Goal: Submit feedback/report problem

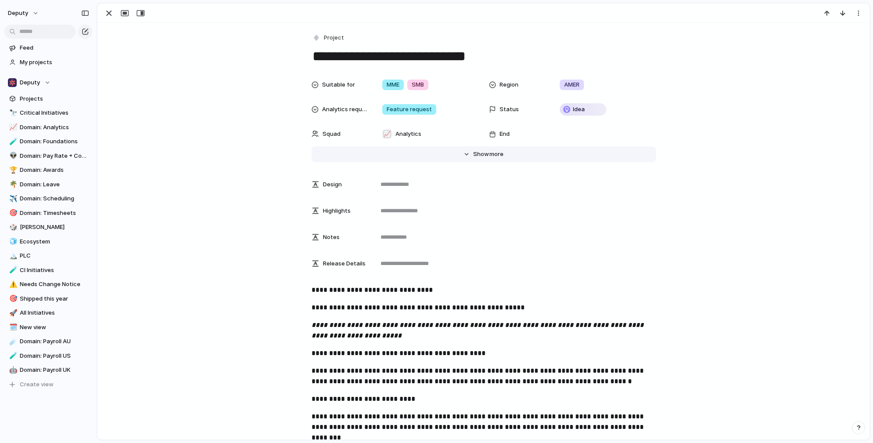
click at [492, 155] on span "more" at bounding box center [497, 154] width 14 height 9
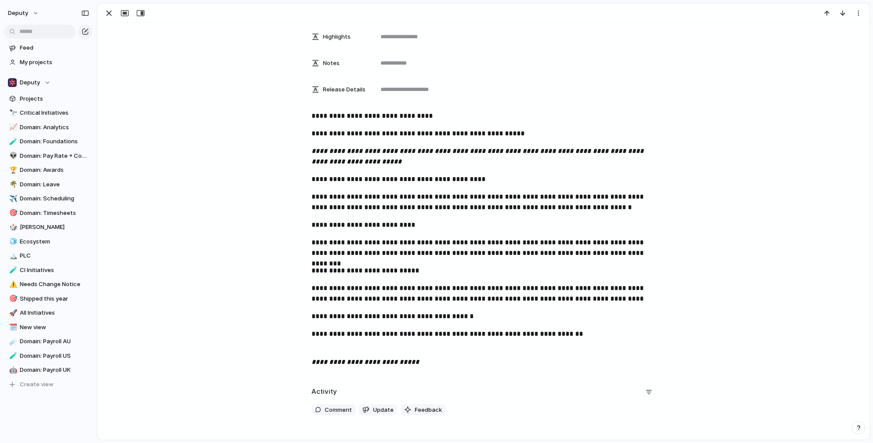
scroll to position [789, 0]
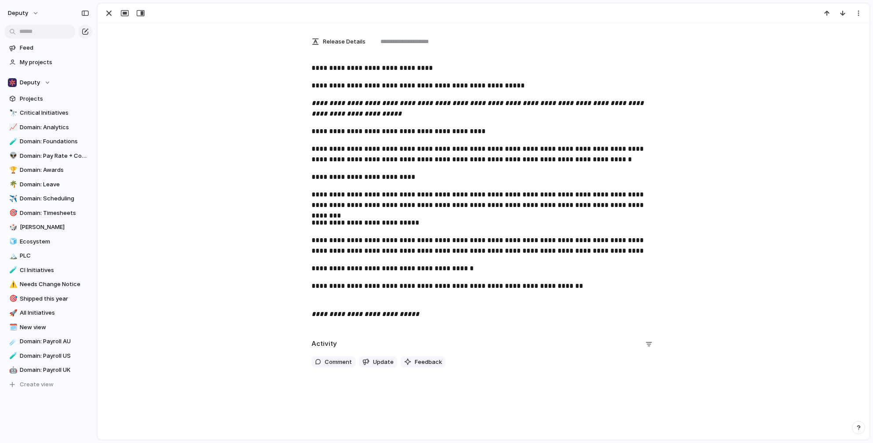
click at [422, 286] on p "**********" at bounding box center [484, 286] width 345 height 11
copy p "**********"
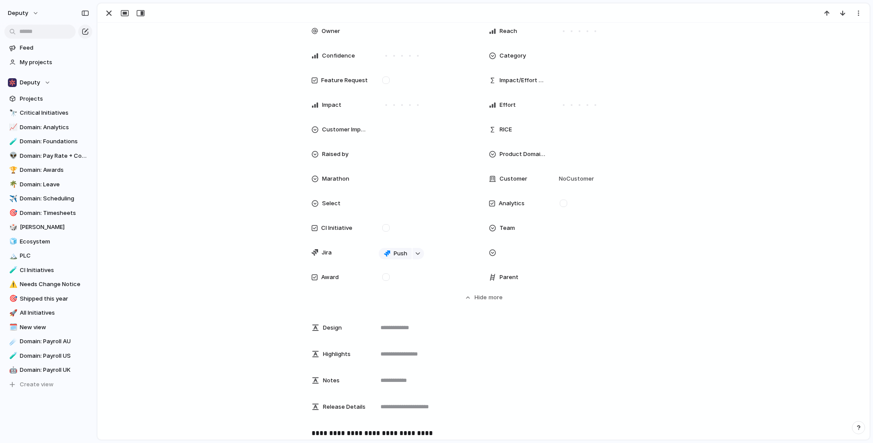
scroll to position [422, 0]
click at [574, 183] on span "No Customer" at bounding box center [576, 180] width 38 height 9
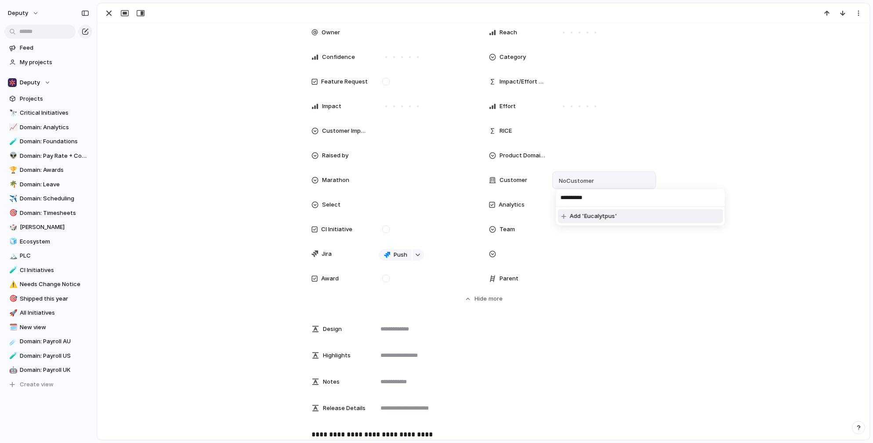
type input "**********"
click at [579, 215] on span "Add 'Eucalytpus'" at bounding box center [593, 216] width 47 height 9
click at [611, 180] on div "Eucalytpus" at bounding box center [605, 180] width 96 height 10
type input "******"
click at [611, 211] on span "Ventia NSW WofG Cleaning" at bounding box center [624, 215] width 76 height 9
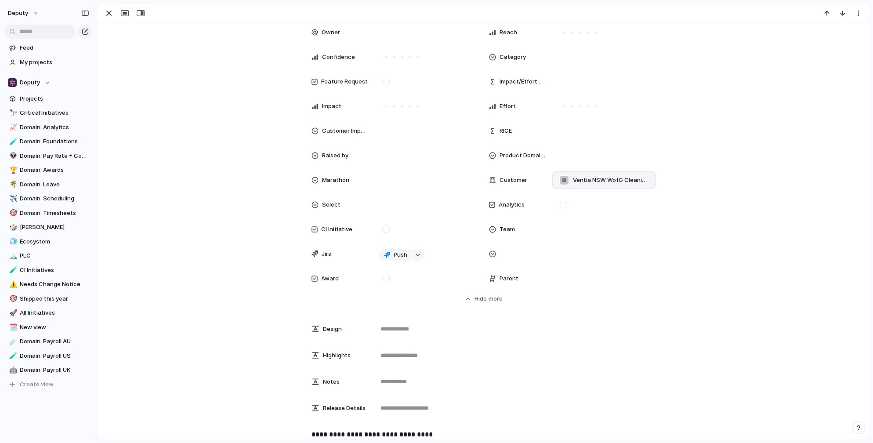
click at [607, 178] on span "Ventia NSW WofG Cleaning , Eucalytpus" at bounding box center [611, 180] width 76 height 9
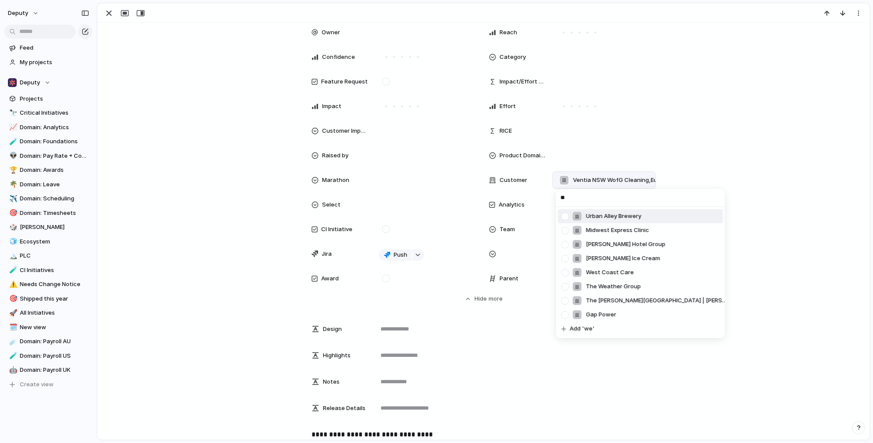
type input "***"
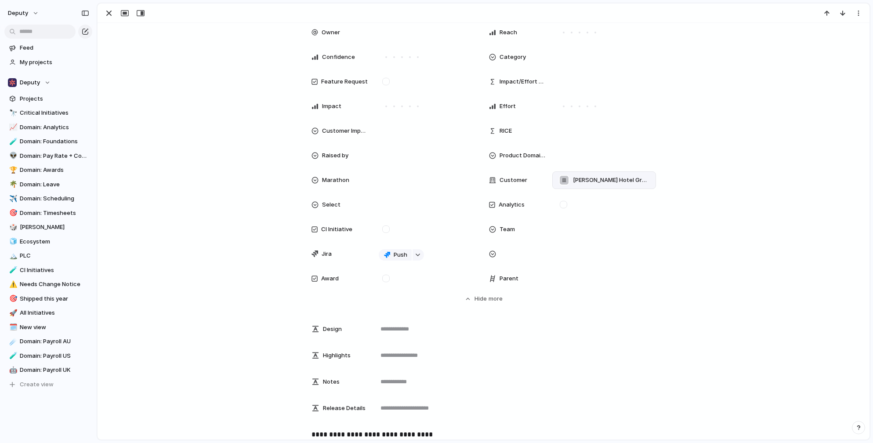
click at [598, 181] on span "[PERSON_NAME] Hotel Group , [GEOGRAPHIC_DATA] WofG Cleaning , Eucalytpus" at bounding box center [611, 180] width 76 height 9
type input "**********"
click at [596, 219] on span "Add 'The Boring Company'" at bounding box center [607, 216] width 74 height 9
click at [589, 186] on div "[PERSON_NAME] Hotel Group , [GEOGRAPHIC_DATA] WofG Cleaning , Eucalytpus , The …" at bounding box center [605, 180] width 104 height 18
type input "**********"
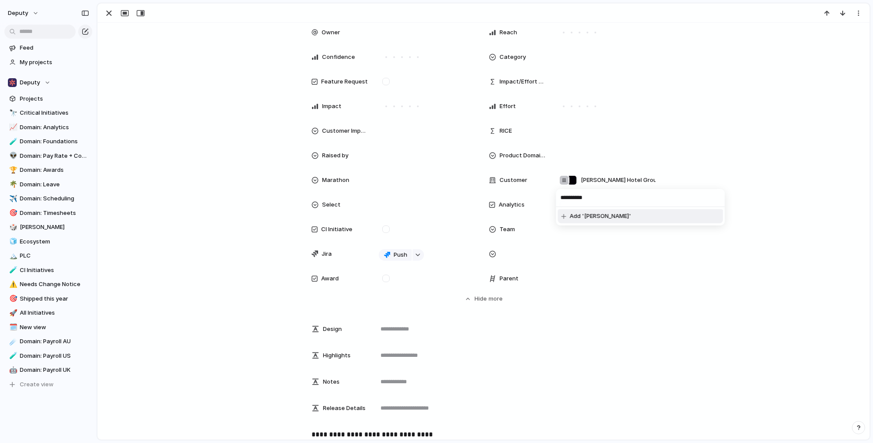
click at [588, 215] on span "Add '[PERSON_NAME]'" at bounding box center [601, 216] width 62 height 9
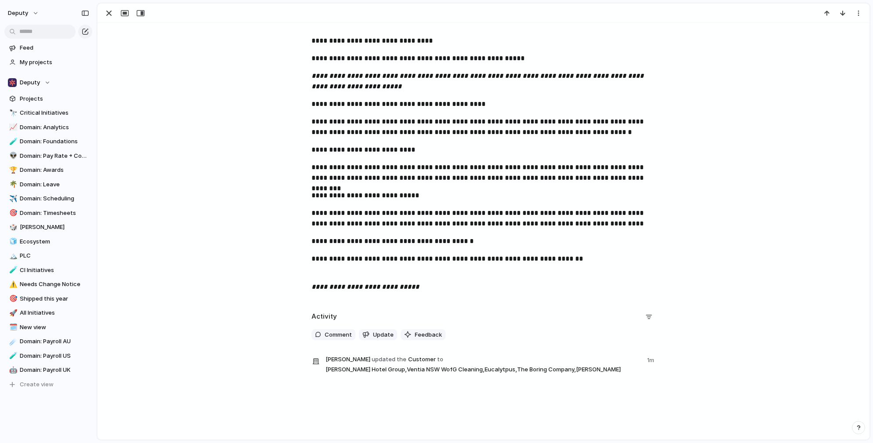
scroll to position [820, 0]
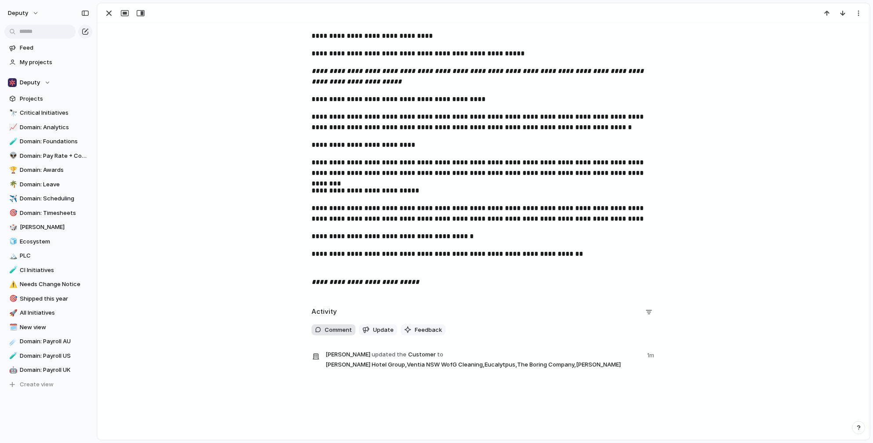
click at [341, 326] on span "Comment" at bounding box center [338, 330] width 27 height 9
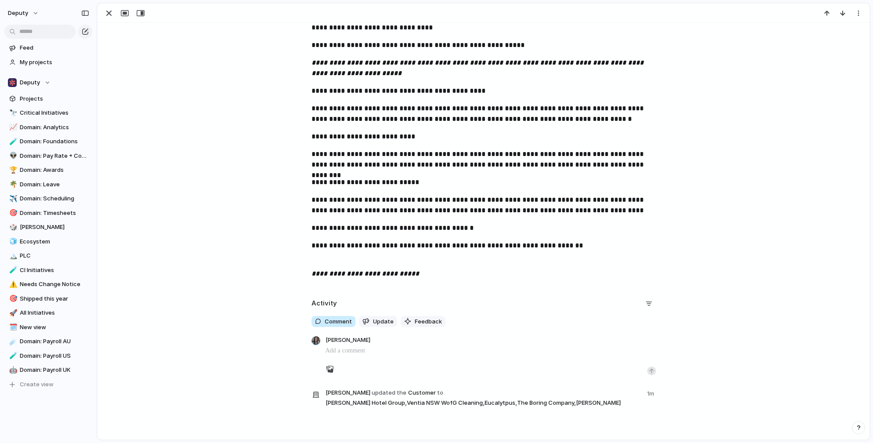
scroll to position [829, 0]
click at [420, 320] on span "Feedback" at bounding box center [428, 321] width 27 height 9
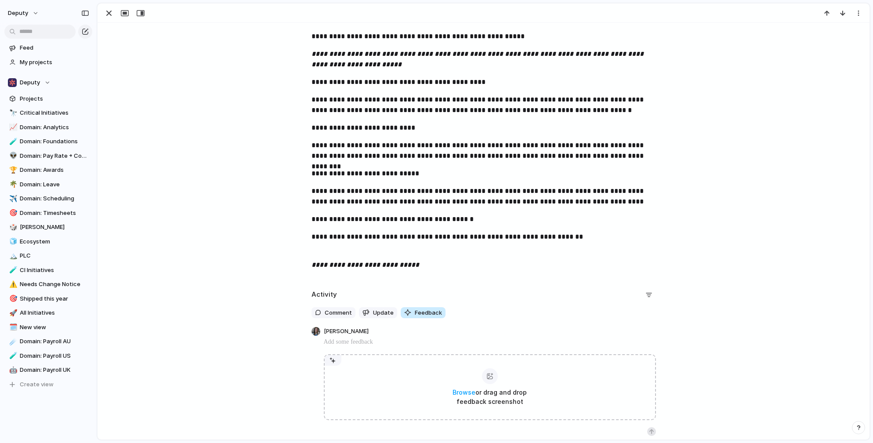
scroll to position [837, 0]
click at [362, 344] on p at bounding box center [490, 342] width 332 height 11
paste div
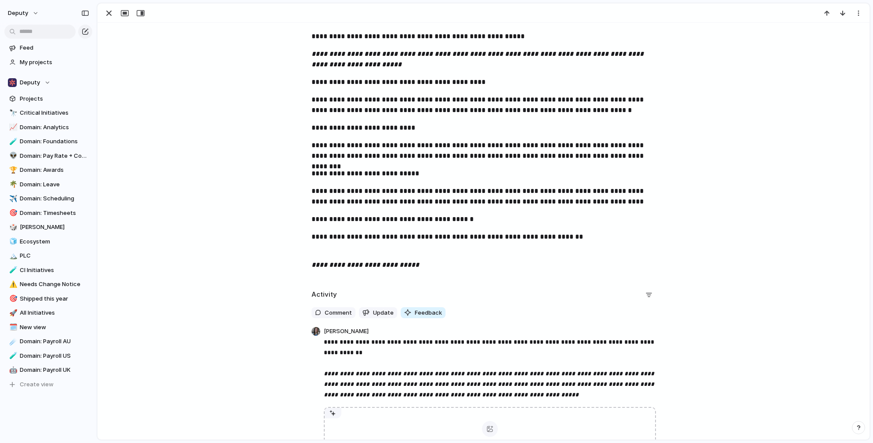
click at [328, 340] on span "**********" at bounding box center [490, 368] width 332 height 59
click at [545, 342] on span "**********" at bounding box center [490, 368] width 332 height 59
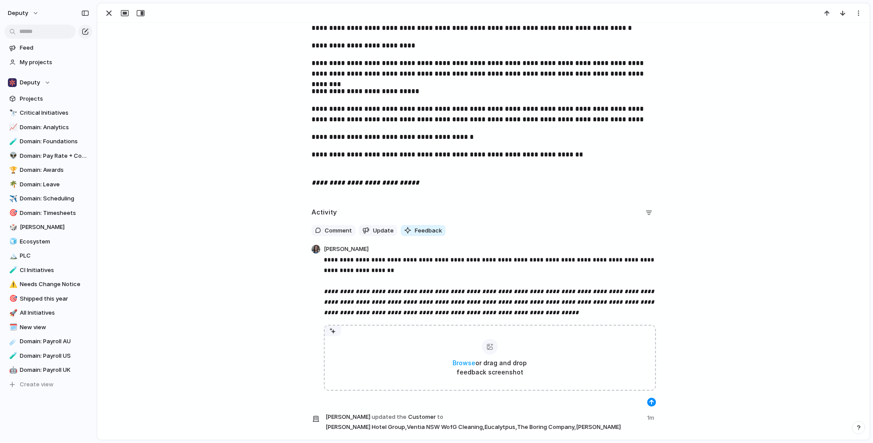
scroll to position [921, 0]
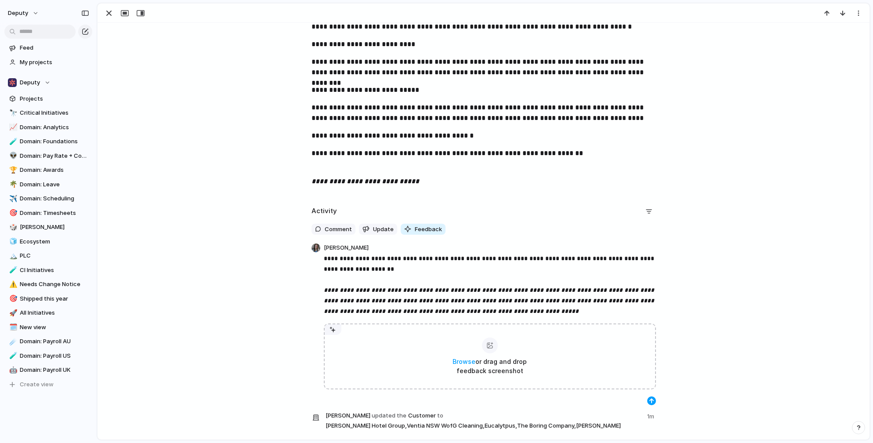
click at [651, 399] on div "button" at bounding box center [651, 400] width 5 height 5
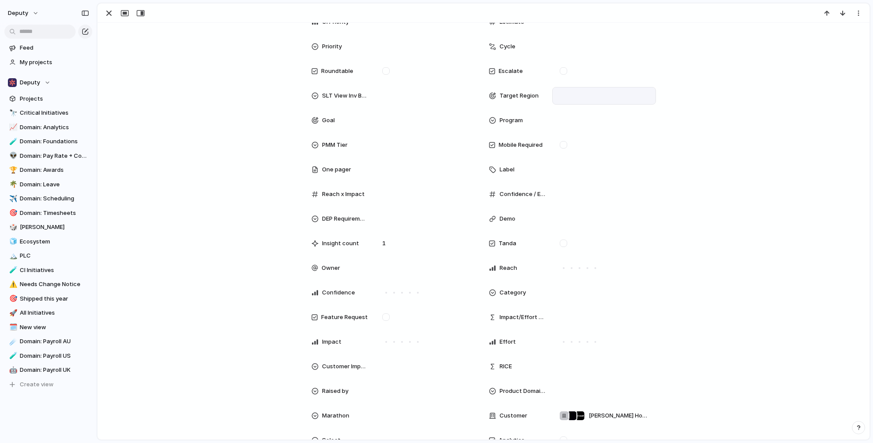
scroll to position [199, 0]
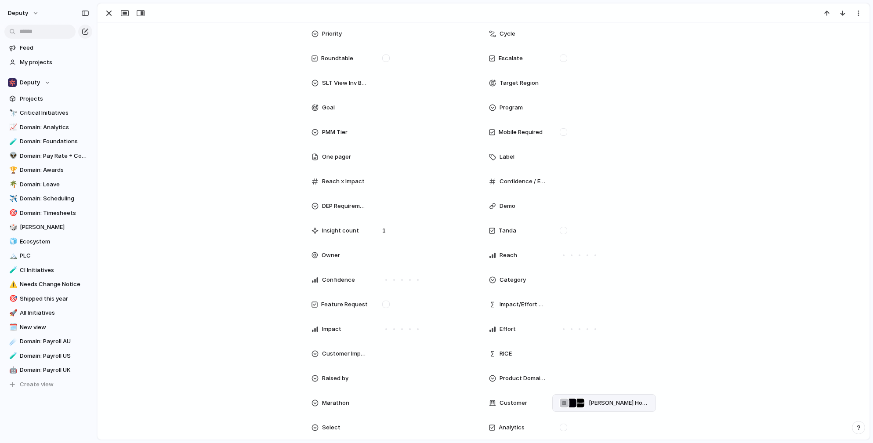
click at [594, 401] on span "[PERSON_NAME] Hotel Group , [GEOGRAPHIC_DATA] WofG Cleaning , Eucalytpus , The …" at bounding box center [619, 403] width 60 height 9
type input "**********"
click at [599, 430] on span "Add 'Xploy Solutions'" at bounding box center [600, 431] width 60 height 9
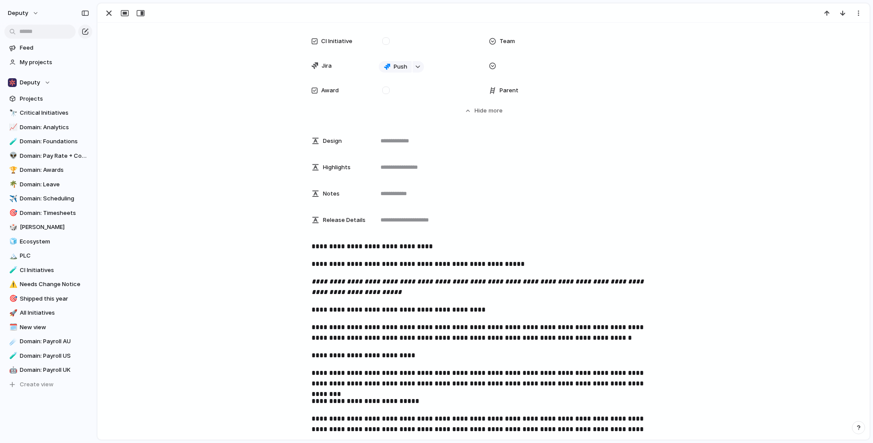
scroll to position [907, 0]
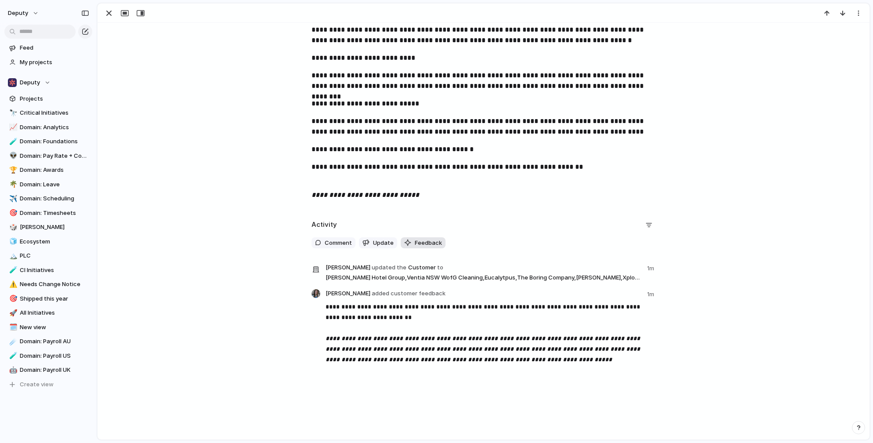
click at [418, 240] on span "Feedback" at bounding box center [428, 243] width 27 height 9
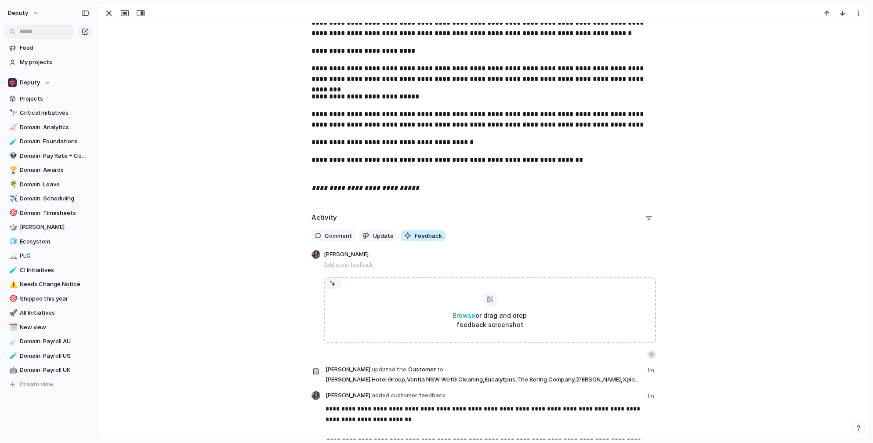
scroll to position [916, 0]
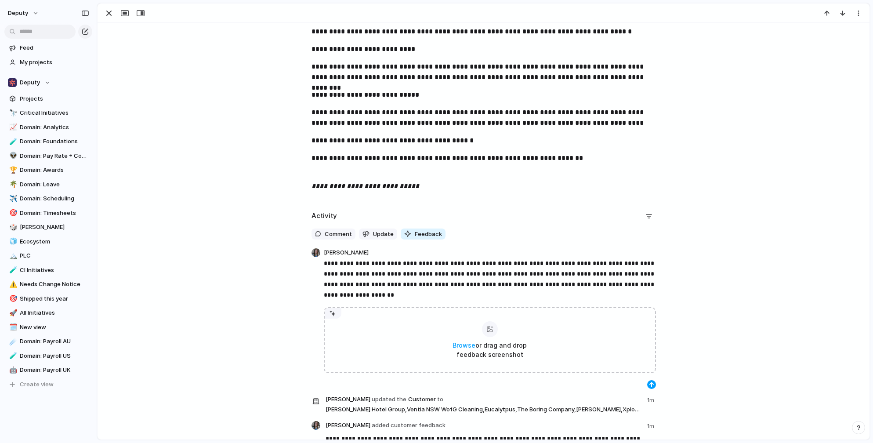
click at [653, 386] on div "button" at bounding box center [651, 384] width 5 height 5
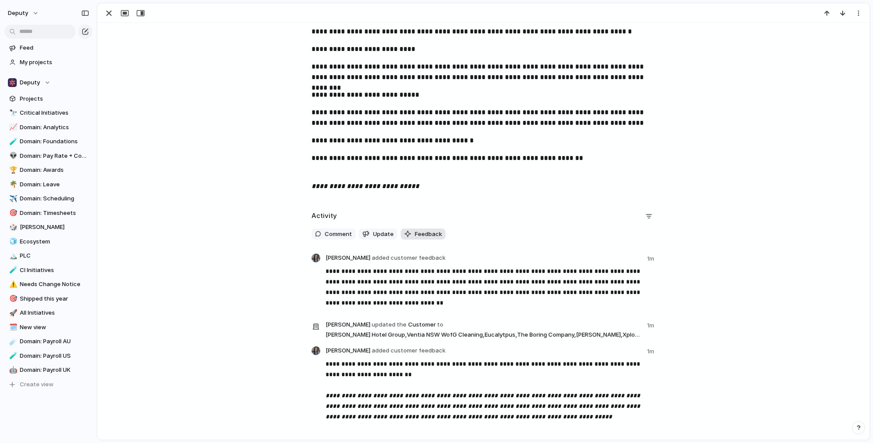
click at [422, 235] on span "Feedback" at bounding box center [428, 234] width 27 height 9
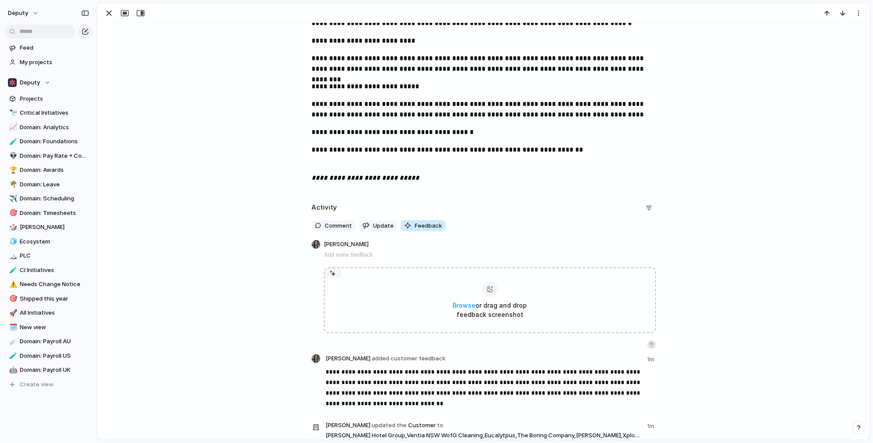
scroll to position [924, 0]
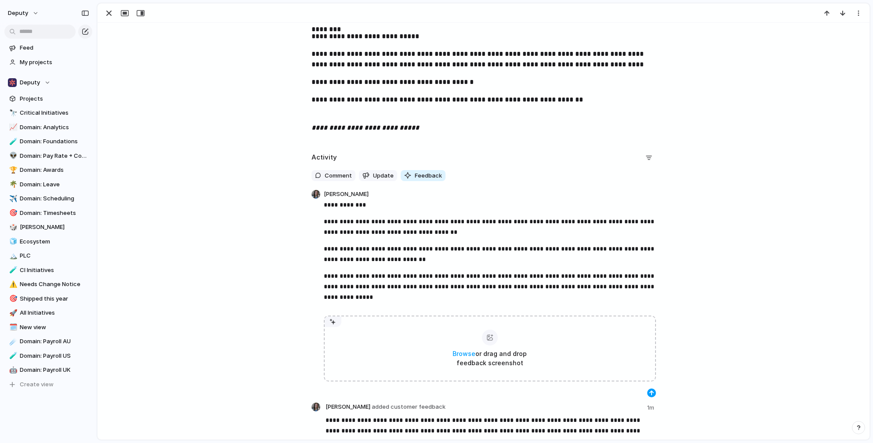
click at [653, 394] on div "button" at bounding box center [651, 392] width 5 height 5
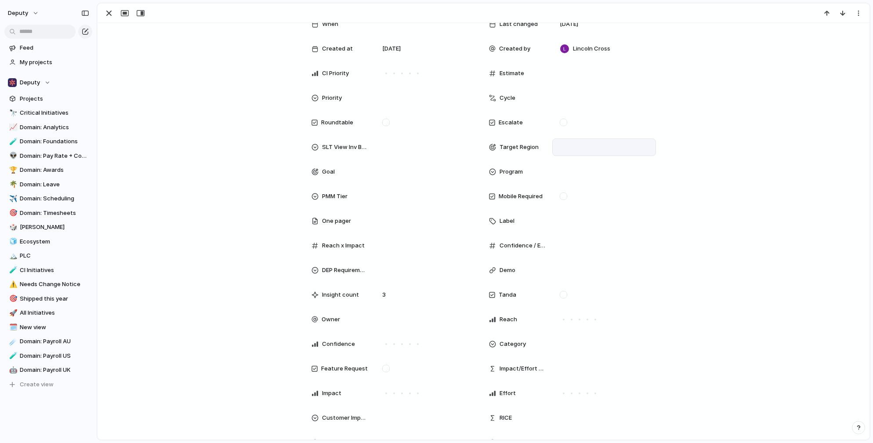
scroll to position [126, 0]
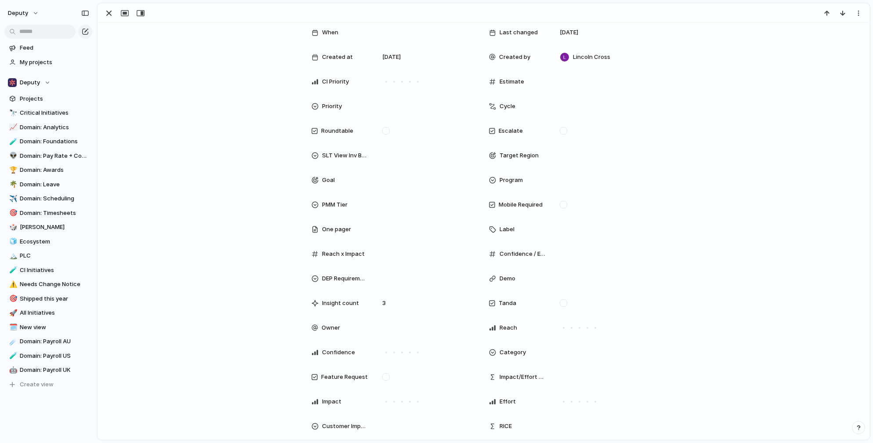
click at [755, 236] on div "Suitable for MME SMB Region AMER Analytics request type Feature request Status …" at bounding box center [483, 274] width 751 height 649
click at [384, 130] on div at bounding box center [385, 130] width 7 height 7
click at [575, 153] on div at bounding box center [605, 156] width 96 height 10
click at [563, 186] on div at bounding box center [565, 186] width 15 height 15
click at [564, 208] on div at bounding box center [565, 207] width 15 height 15
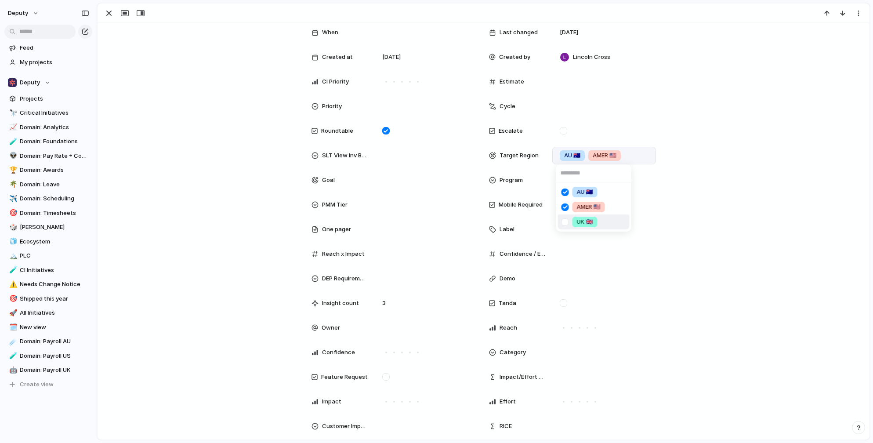
click at [566, 223] on div at bounding box center [565, 222] width 15 height 15
click at [789, 239] on div "AU 🇦🇺 AMER 🇺🇸 UK 🇬🇧" at bounding box center [436, 221] width 873 height 443
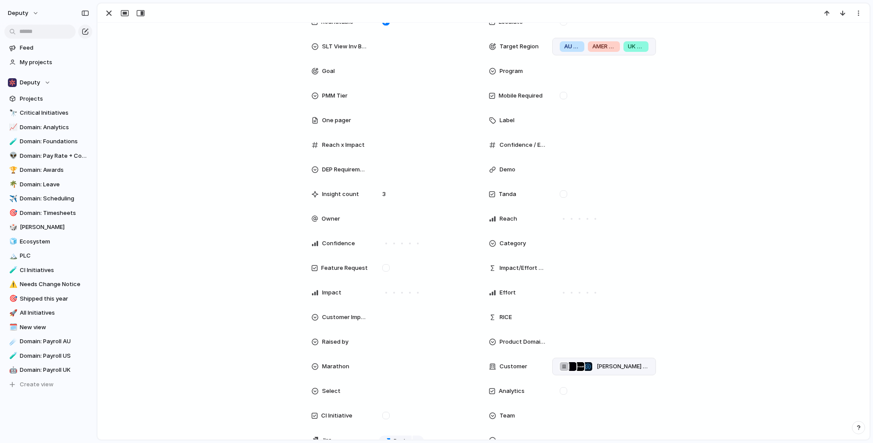
scroll to position [240, 0]
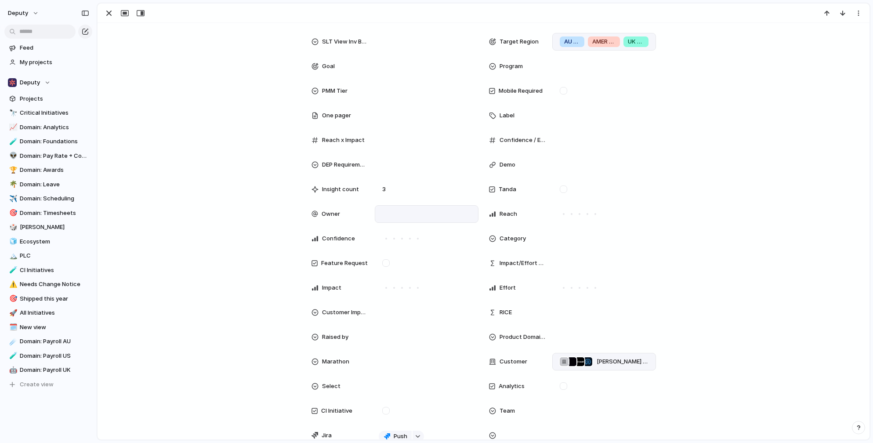
click at [395, 210] on div at bounding box center [427, 214] width 96 height 10
type input "*****"
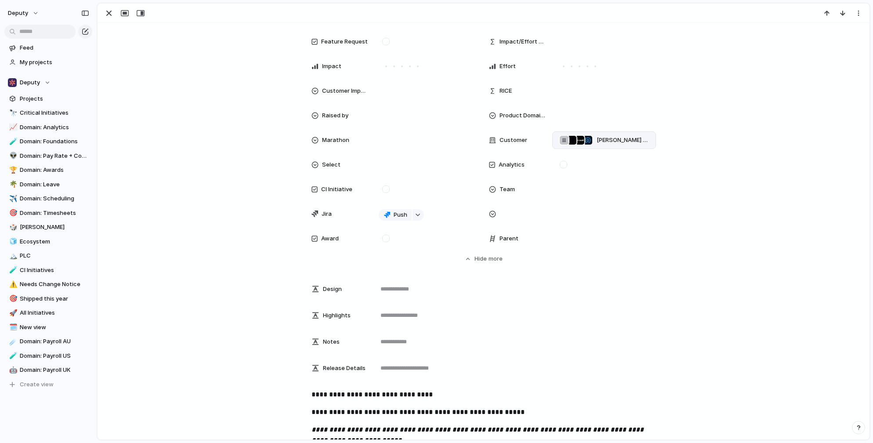
scroll to position [471, 0]
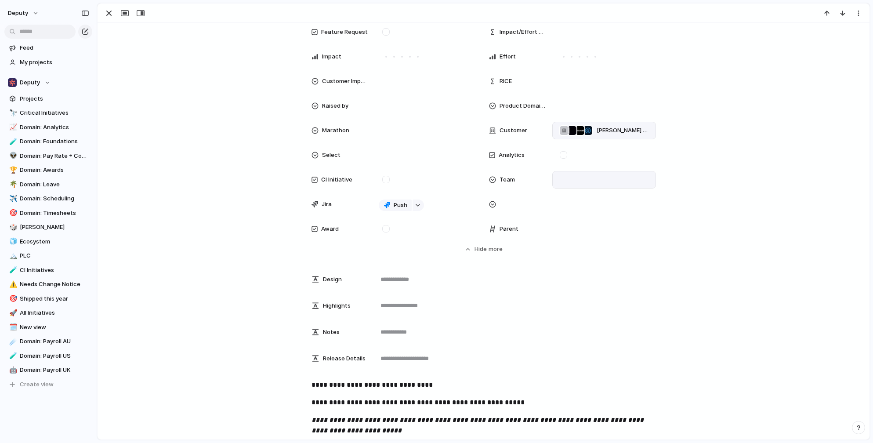
click at [580, 177] on div at bounding box center [605, 180] width 96 height 10
type input "*"
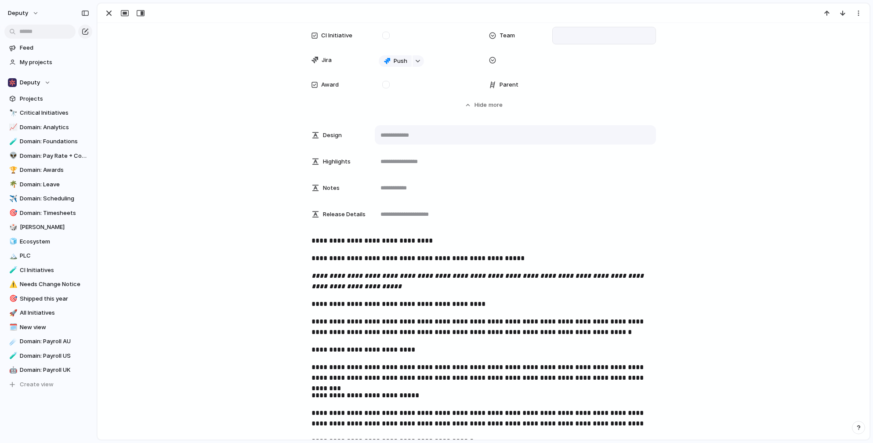
scroll to position [0, 0]
